Goal: Find specific page/section: Find specific page/section

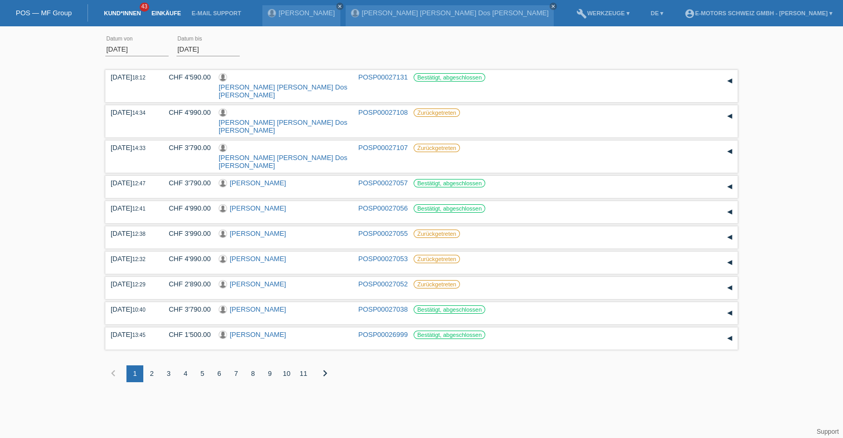
click at [126, 12] on link "Kund*innen" at bounding box center [122, 13] width 47 height 6
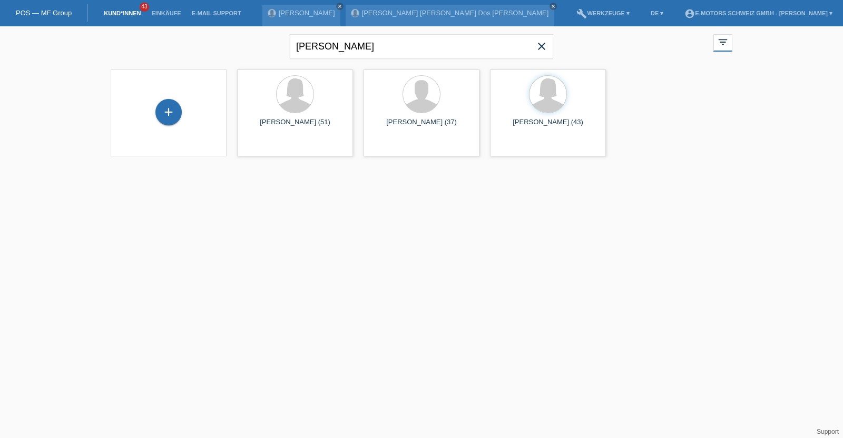
click at [196, 170] on html "POS — MF Group Kund*innen 43 Einkäufe E-Mail Support [PERSON_NAME] close" at bounding box center [421, 85] width 843 height 170
click at [229, 44] on div "[PERSON_NAME] close filter_list view_module Alle Kund*innen anzeigen star Marki…" at bounding box center [421, 45] width 632 height 38
click at [228, 43] on div "[PERSON_NAME] close filter_list view_module Alle Kund*innen anzeigen star Marki…" at bounding box center [421, 45] width 632 height 38
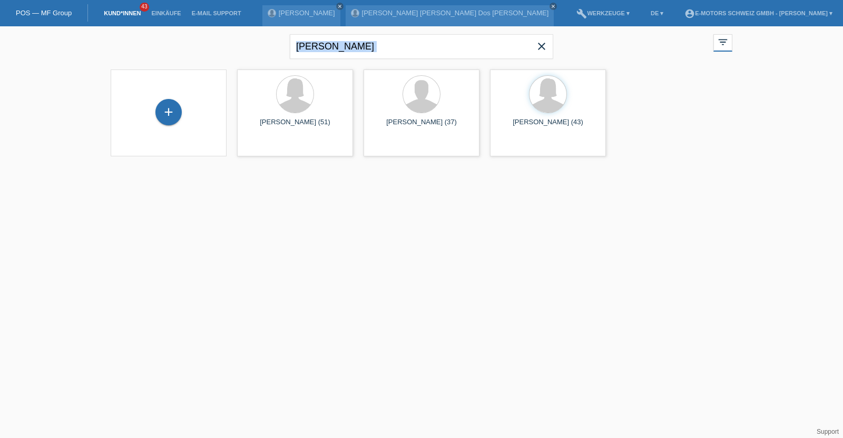
click at [199, 51] on div "[PERSON_NAME] close filter_list view_module Alle Kund*innen anzeigen star Marki…" at bounding box center [421, 45] width 632 height 38
click at [542, 41] on icon "close" at bounding box center [541, 46] width 13 height 13
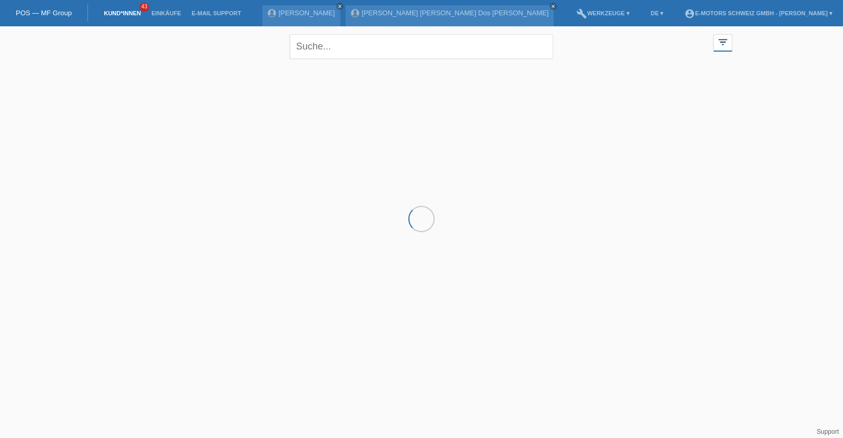
click at [195, 55] on div "close filter_list view_module Alle Kund*innen anzeigen star Markierte [PERSON_N…" at bounding box center [421, 45] width 632 height 38
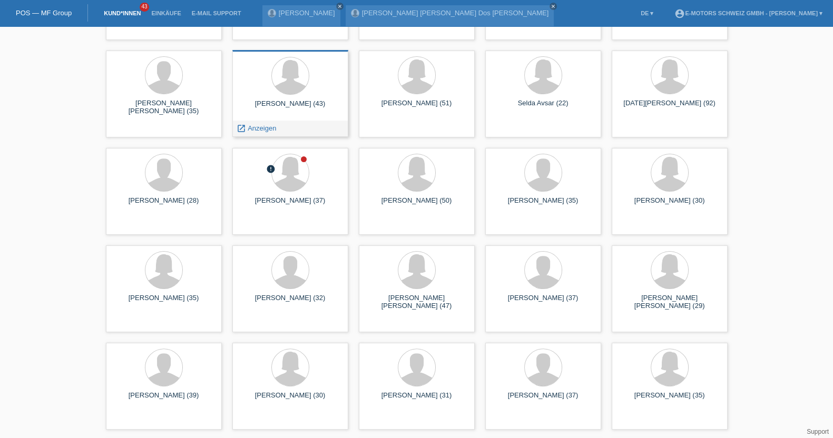
scroll to position [313, 0]
